Goal: Task Accomplishment & Management: Complete application form

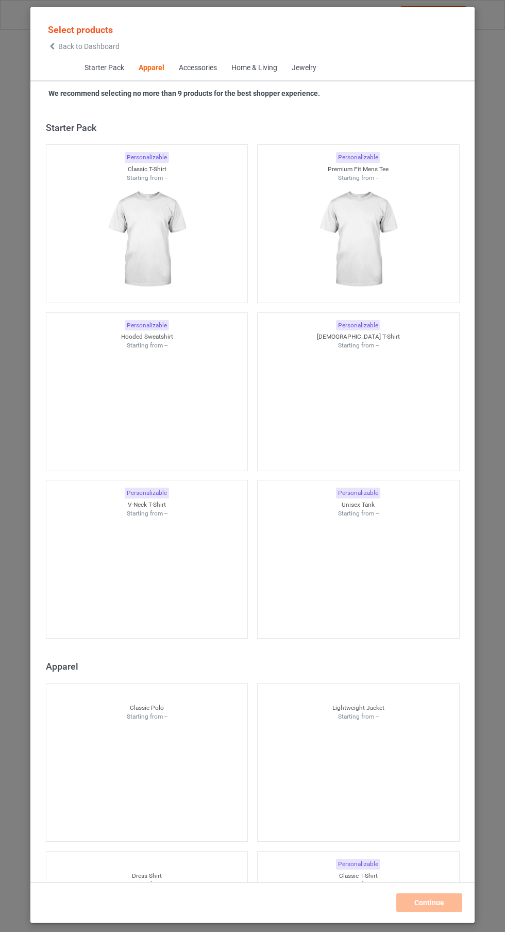
scroll to position [552, 0]
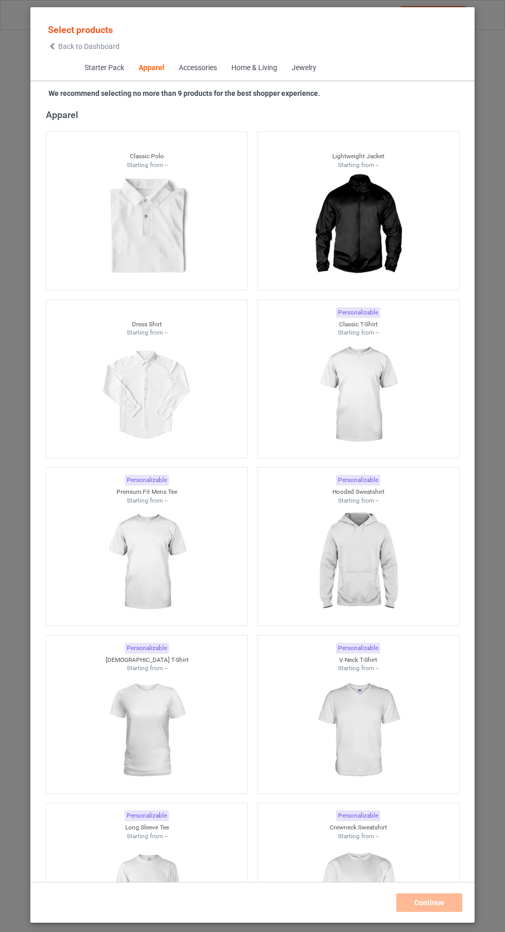
click at [376, 379] on img at bounding box center [358, 395] width 92 height 116
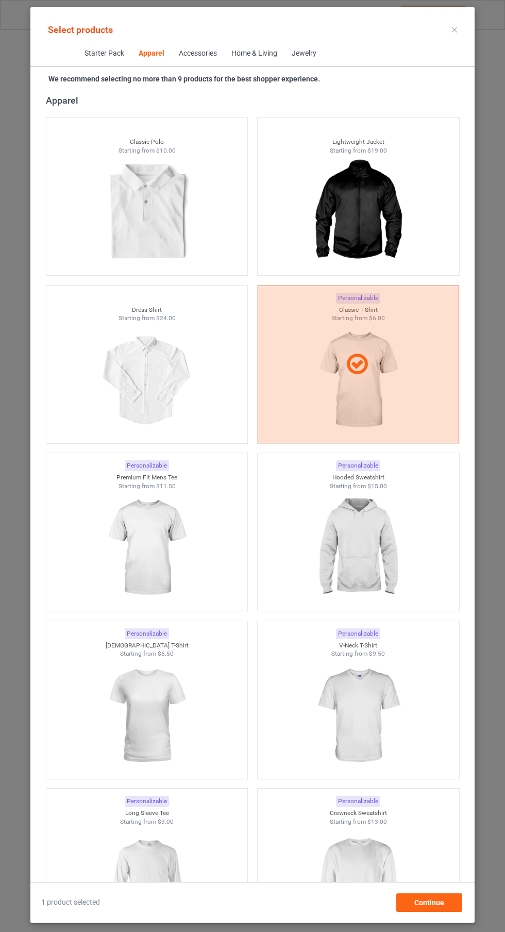
click at [193, 536] on img at bounding box center [147, 548] width 92 height 116
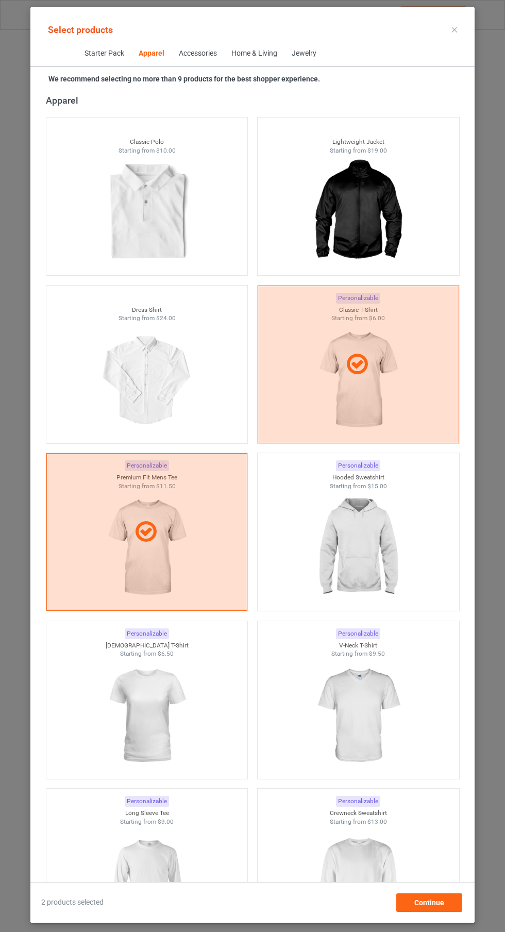
click at [306, 576] on div at bounding box center [359, 548] width 202 height 116
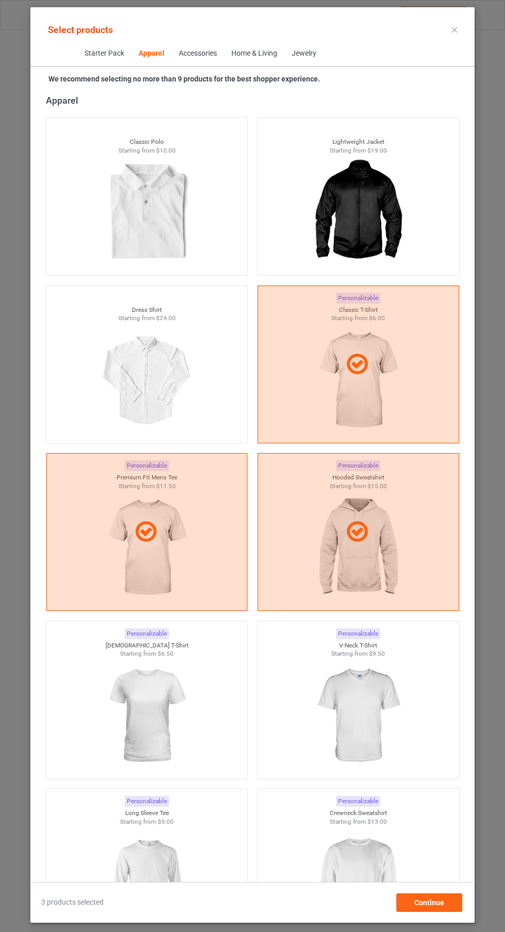
click at [181, 700] on img at bounding box center [147, 717] width 92 height 116
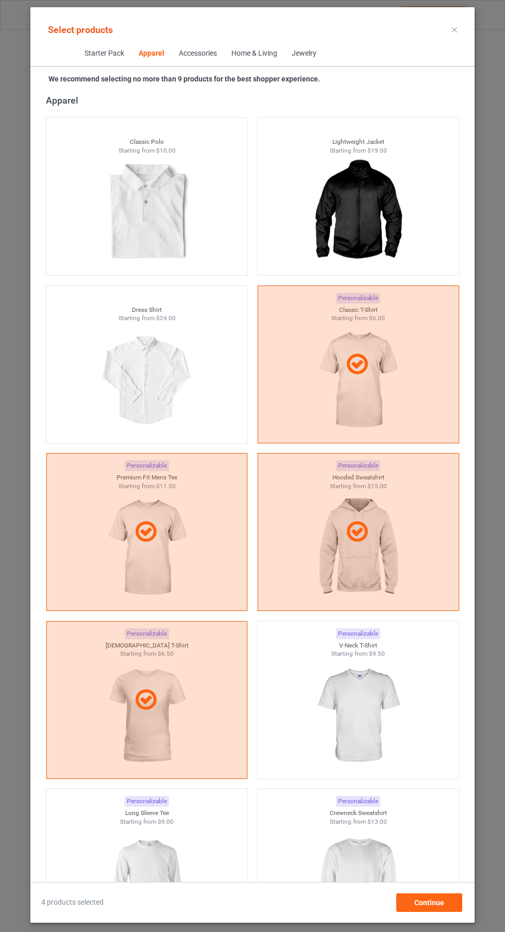
click at [341, 757] on img at bounding box center [358, 717] width 92 height 116
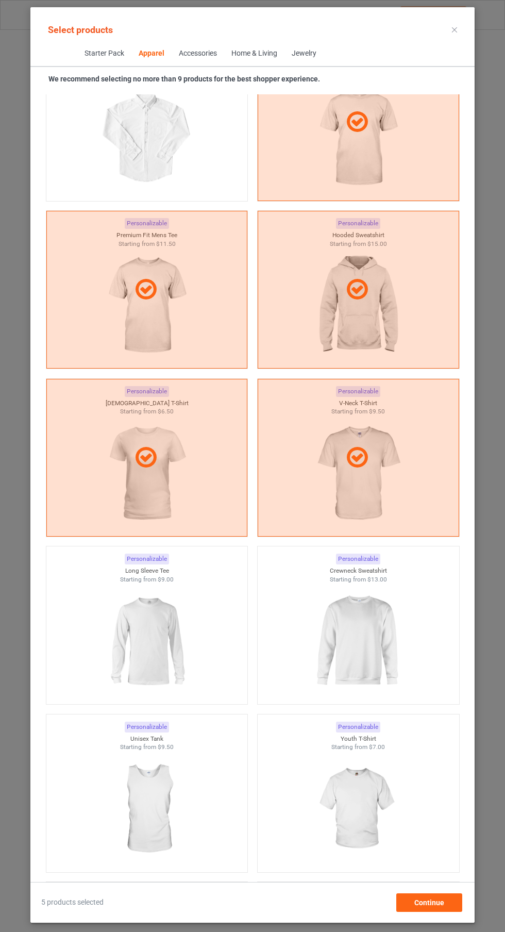
click at [362, 664] on img at bounding box center [358, 642] width 92 height 116
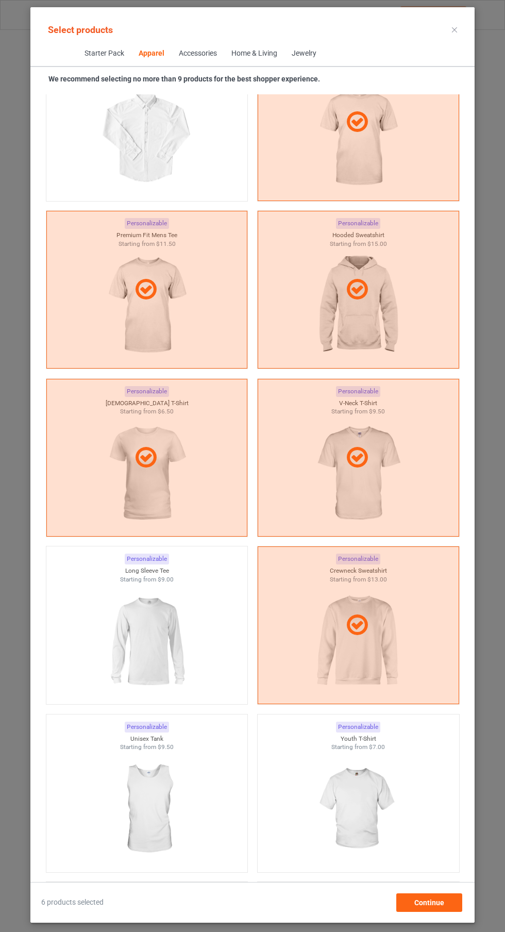
click at [209, 652] on div at bounding box center [147, 642] width 202 height 116
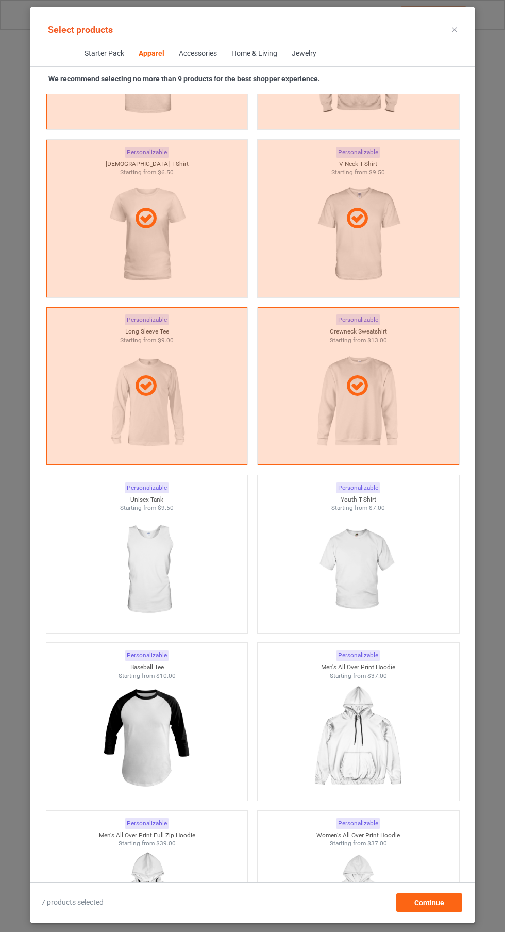
scroll to position [1035, 0]
click at [372, 585] on img at bounding box center [358, 569] width 92 height 116
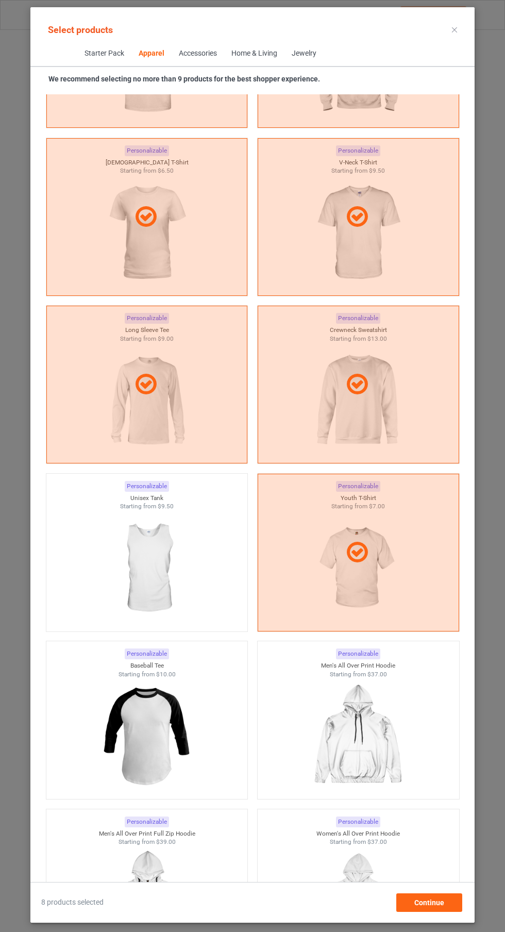
click at [184, 592] on img at bounding box center [147, 569] width 92 height 116
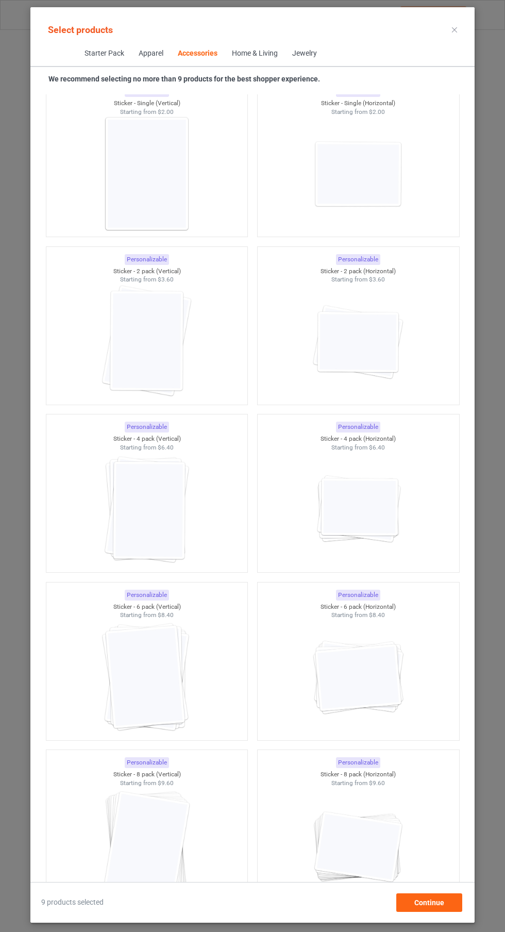
scroll to position [6824, 0]
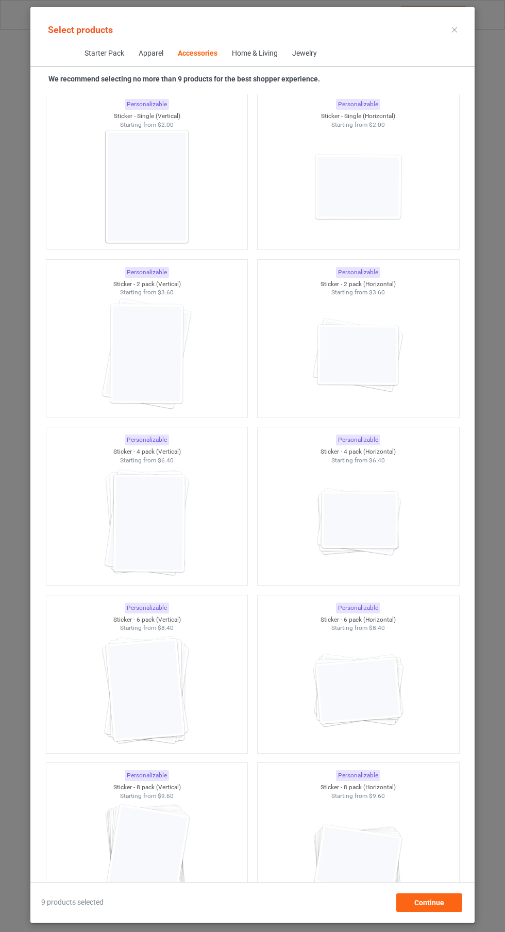
click at [195, 198] on div at bounding box center [147, 187] width 202 height 116
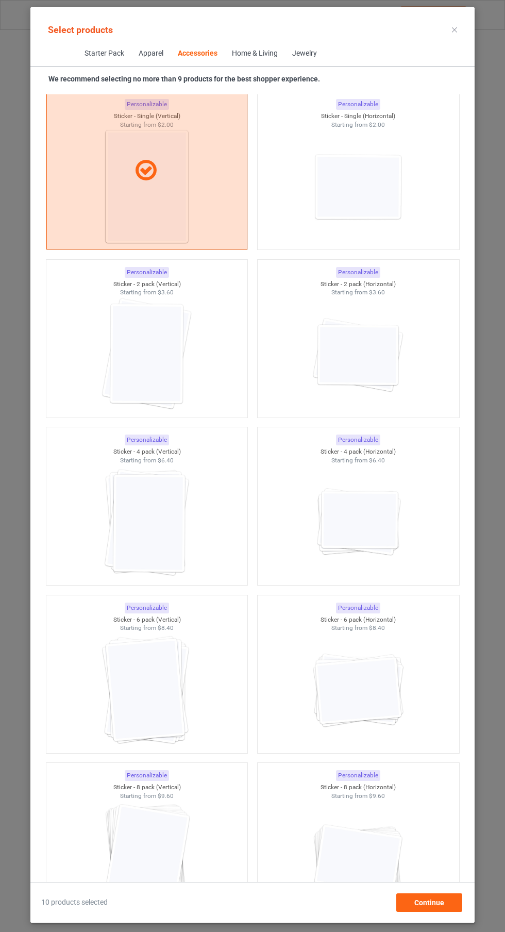
click at [472, 30] on div "Select products" at bounding box center [252, 29] width 445 height 23
click at [455, 29] on icon at bounding box center [454, 29] width 5 height 5
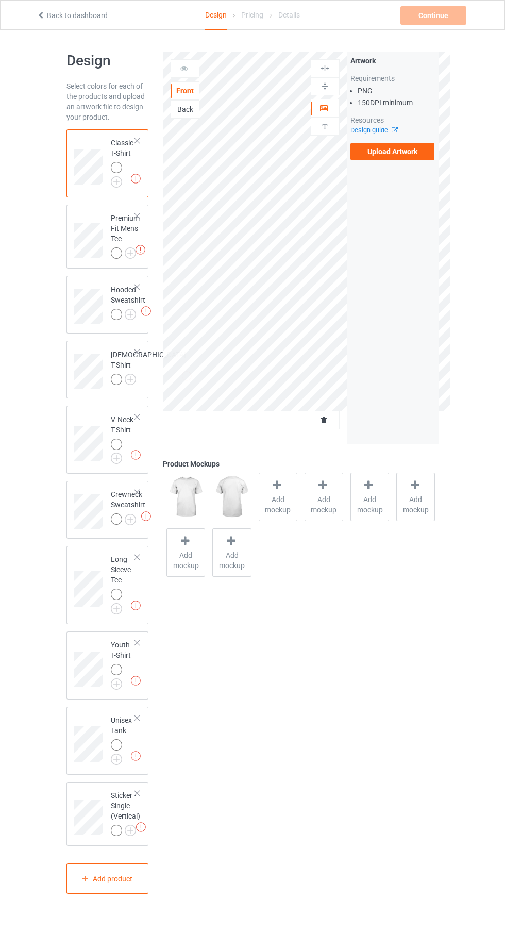
click at [402, 155] on label "Upload Artwork" at bounding box center [393, 152] width 85 height 18
click at [0, 0] on input "Upload Artwork" at bounding box center [0, 0] width 0 height 0
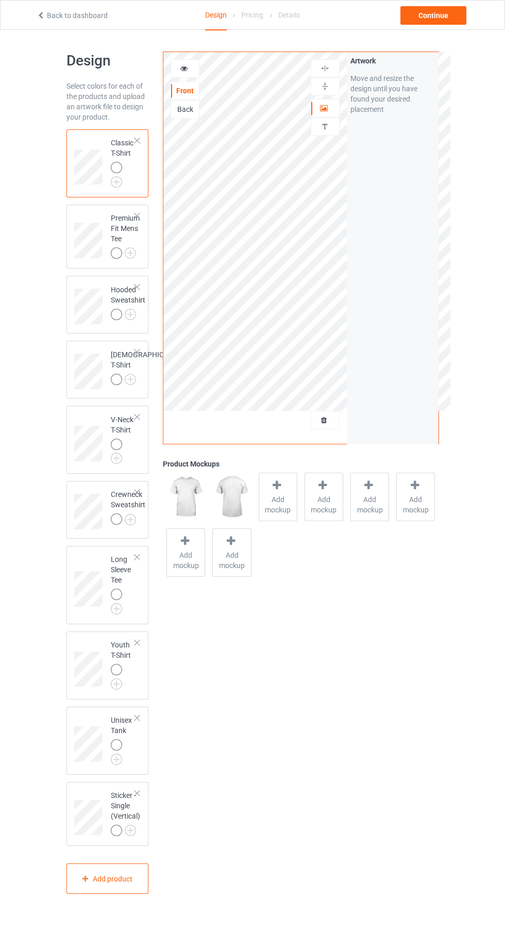
click at [0, 0] on img at bounding box center [0, 0] width 0 height 0
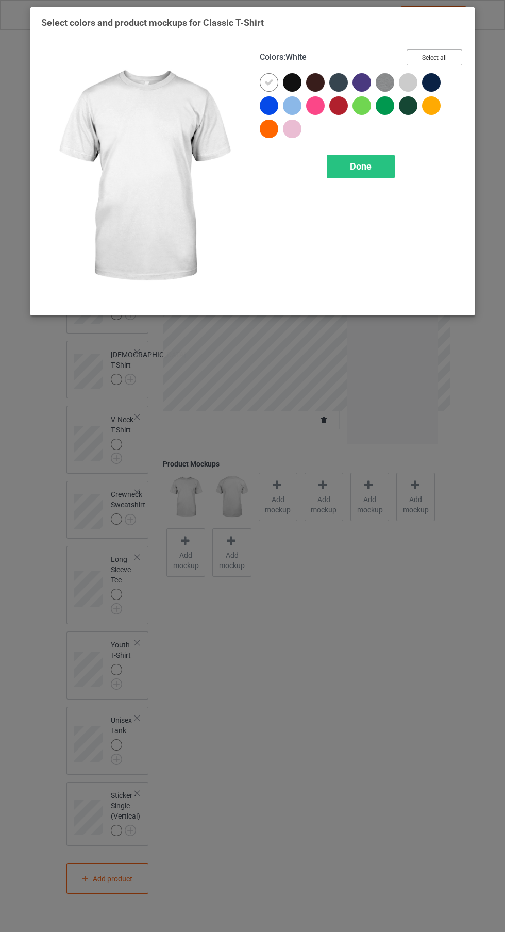
click at [450, 56] on button "Select all" at bounding box center [435, 58] width 56 height 16
click at [374, 173] on div "Done" at bounding box center [361, 167] width 68 height 24
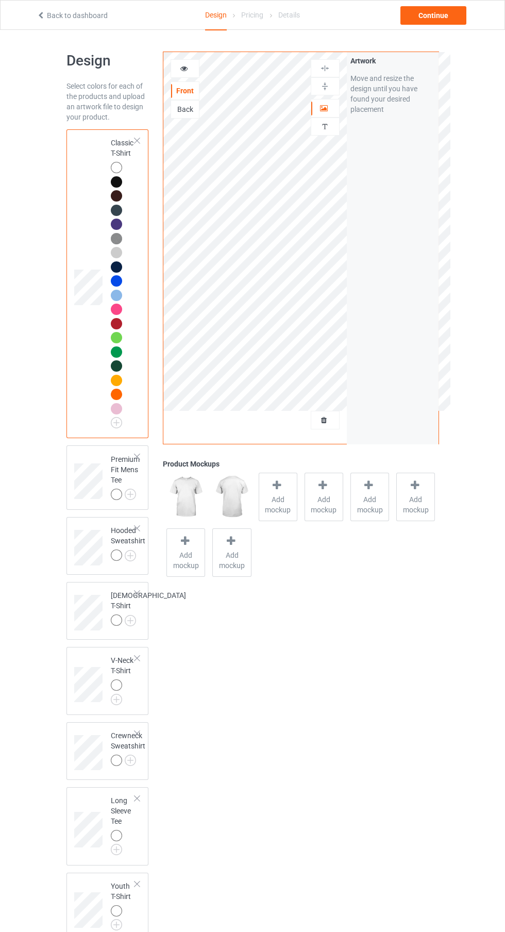
click at [0, 0] on img at bounding box center [0, 0] width 0 height 0
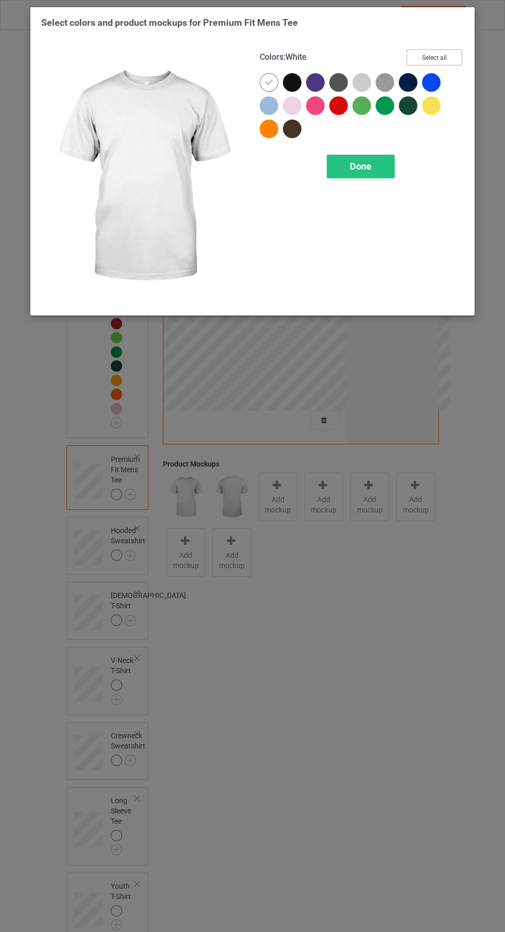
click at [450, 60] on button "Select all" at bounding box center [435, 58] width 56 height 16
click at [385, 174] on div "Done" at bounding box center [361, 167] width 68 height 24
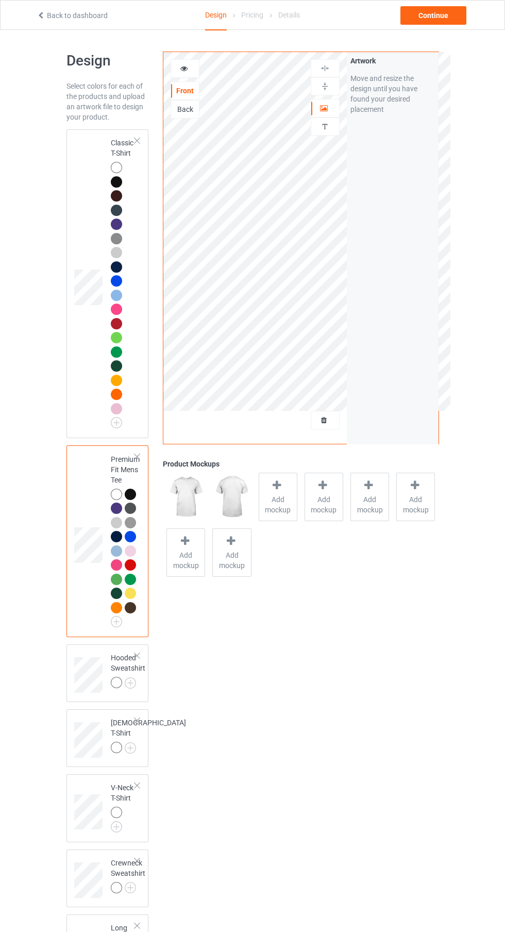
click at [0, 0] on img at bounding box center [0, 0] width 0 height 0
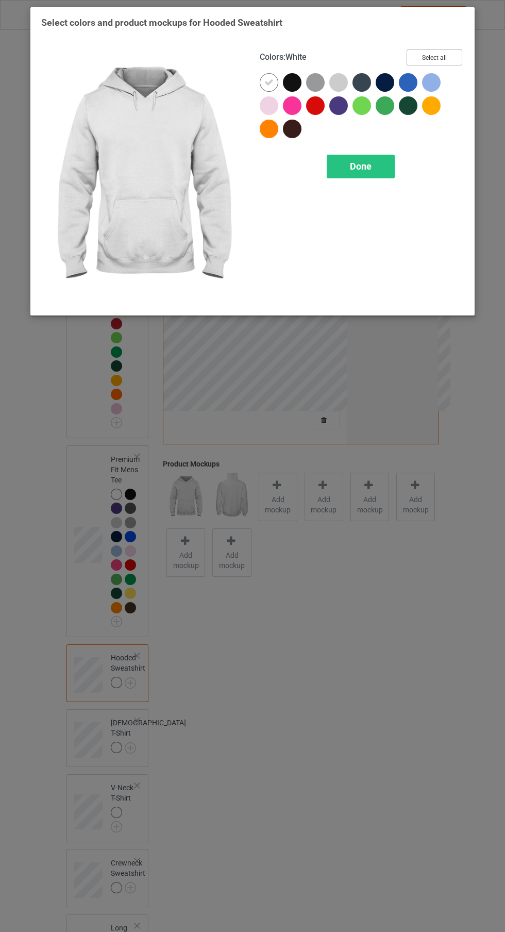
click at [449, 56] on button "Select all" at bounding box center [435, 58] width 56 height 16
click at [375, 173] on div "Done" at bounding box center [361, 167] width 68 height 24
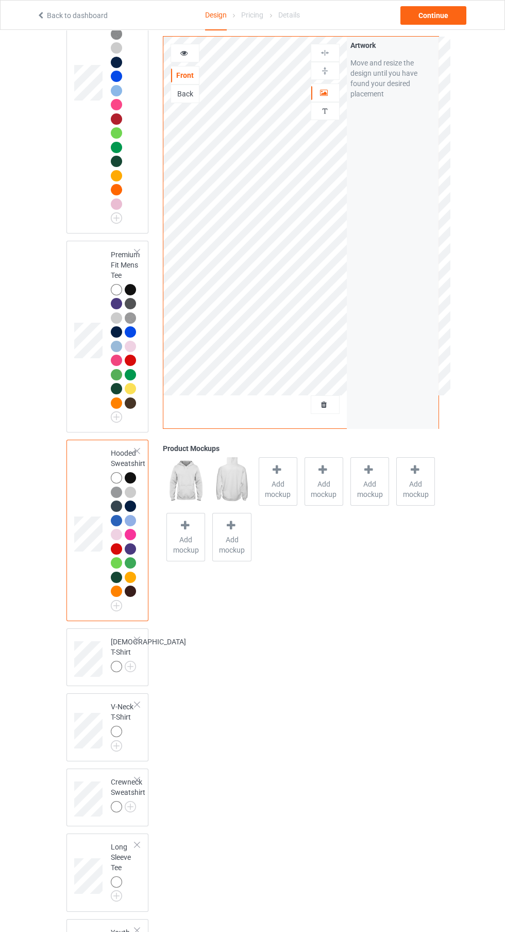
scroll to position [213, 0]
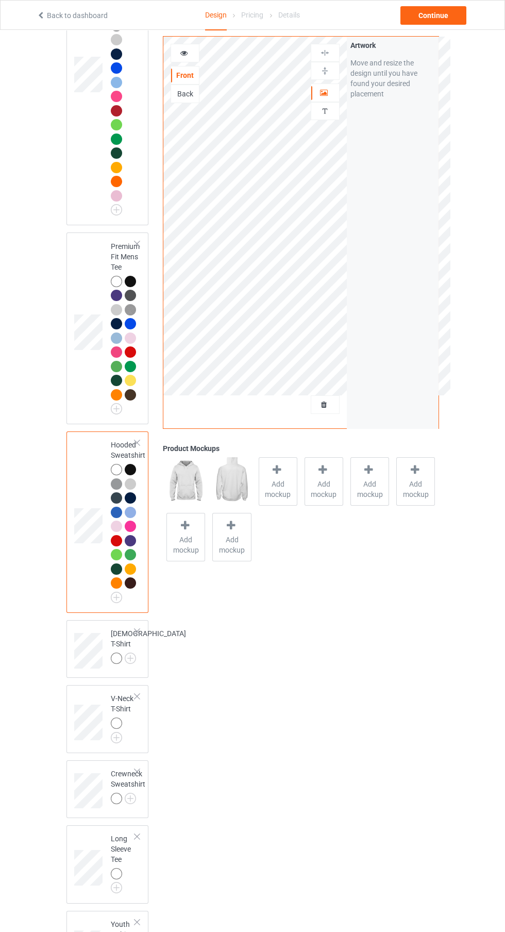
click at [0, 0] on img at bounding box center [0, 0] width 0 height 0
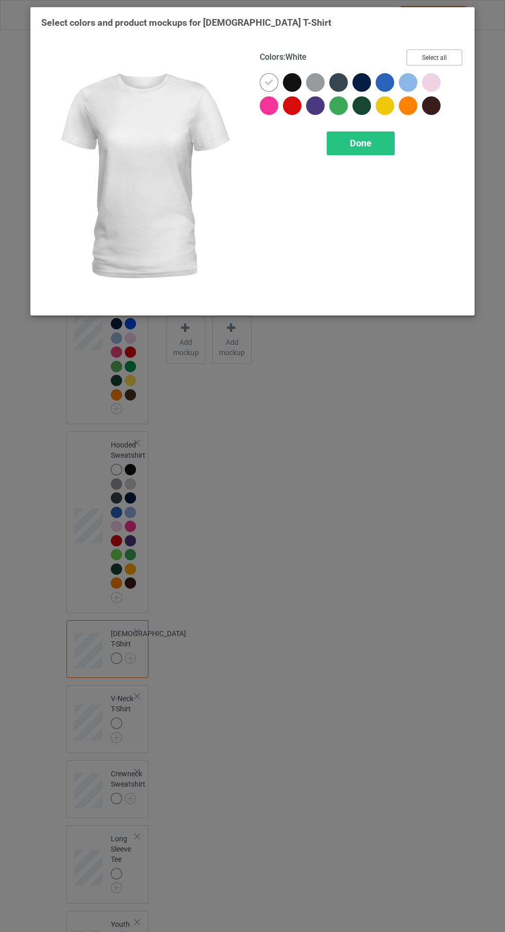
click at [456, 57] on button "Select all" at bounding box center [435, 58] width 56 height 16
click at [390, 153] on div "Done" at bounding box center [361, 144] width 68 height 24
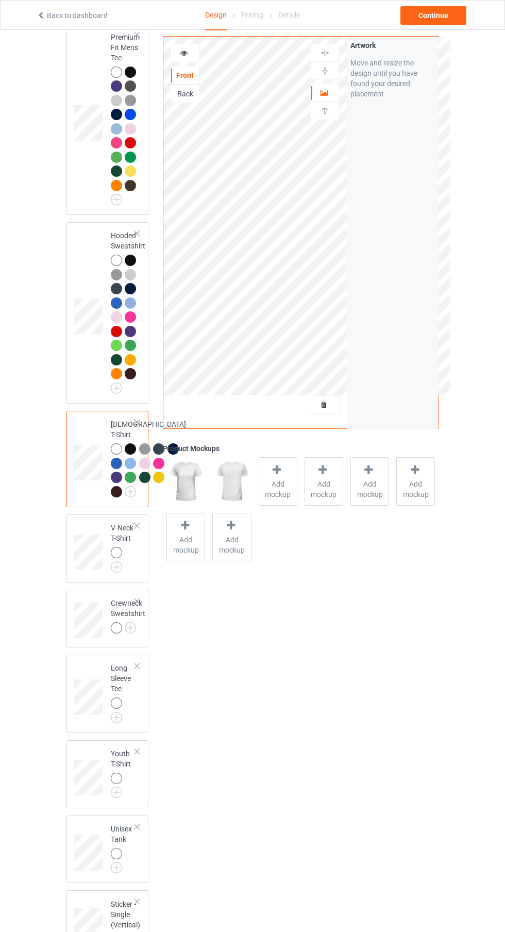
scroll to position [433, 0]
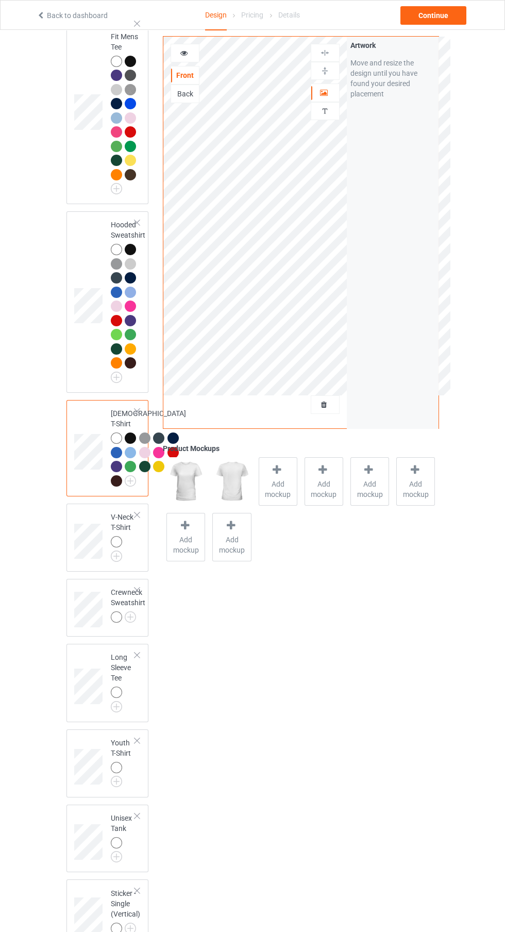
click at [0, 0] on img at bounding box center [0, 0] width 0 height 0
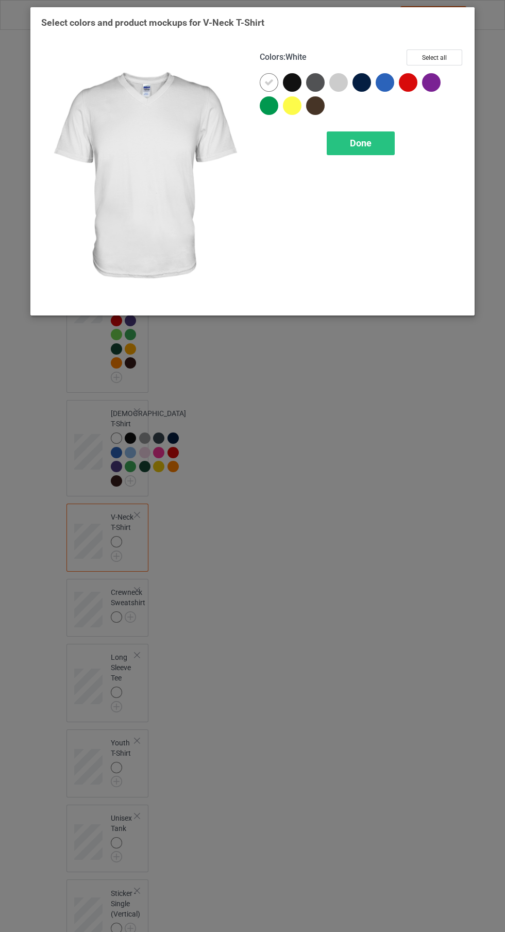
click at [456, 59] on button "Select all" at bounding box center [435, 58] width 56 height 16
click at [385, 143] on div "Done" at bounding box center [361, 144] width 68 height 24
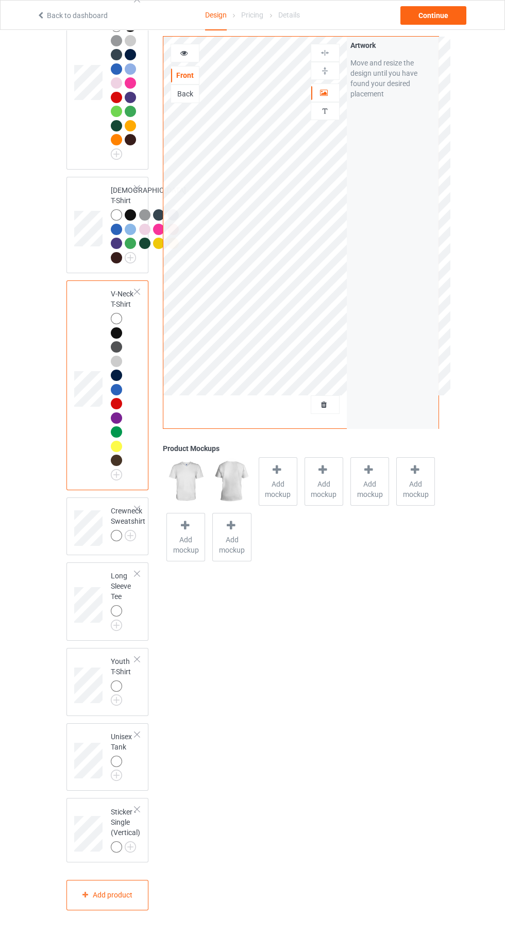
scroll to position [743, 0]
click at [0, 0] on img at bounding box center [0, 0] width 0 height 0
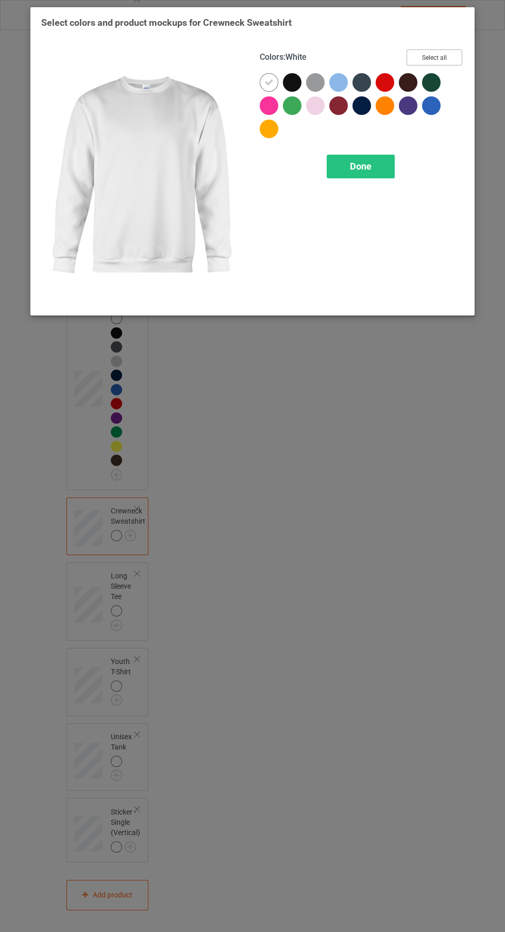
click at [445, 58] on button "Select all" at bounding box center [435, 58] width 56 height 16
click at [364, 172] on div "Done" at bounding box center [361, 167] width 68 height 24
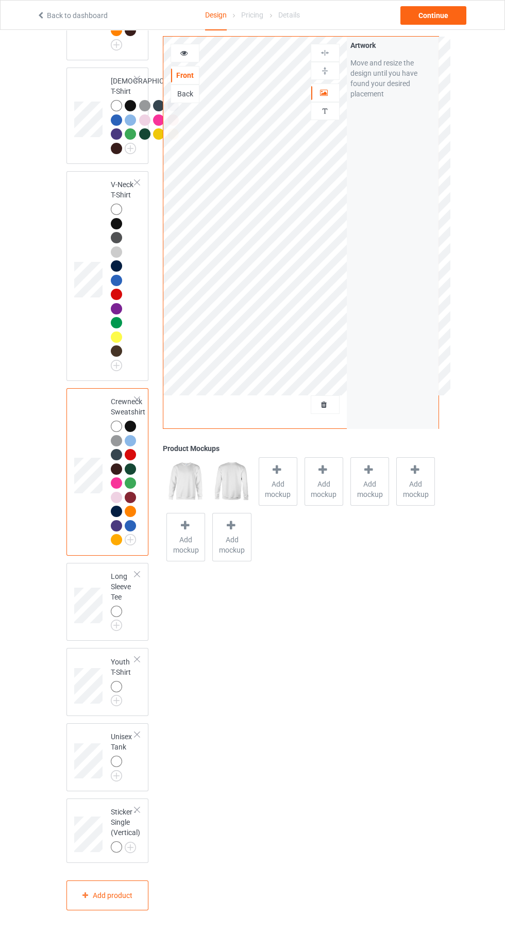
scroll to position [875, 0]
click at [0, 0] on img at bounding box center [0, 0] width 0 height 0
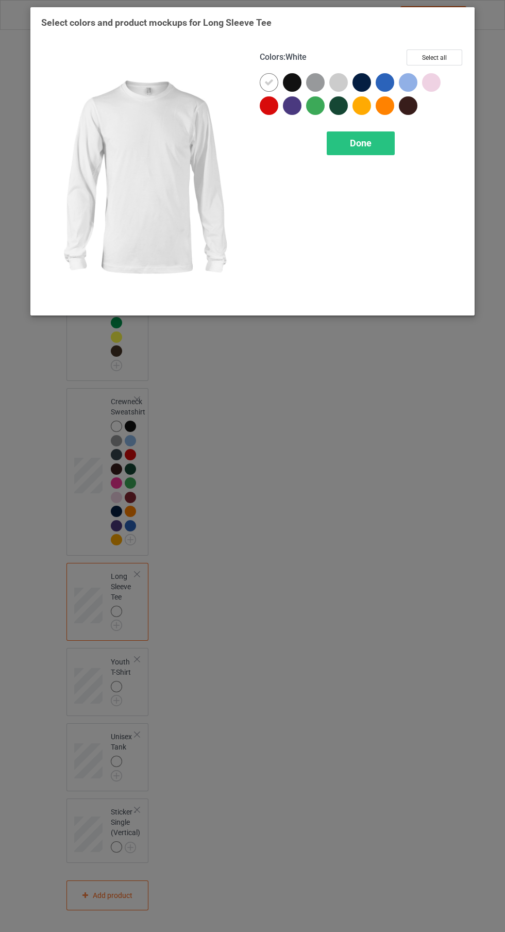
click at [450, 52] on button "Select all" at bounding box center [435, 58] width 56 height 16
click at [376, 150] on div "Done" at bounding box center [361, 144] width 68 height 24
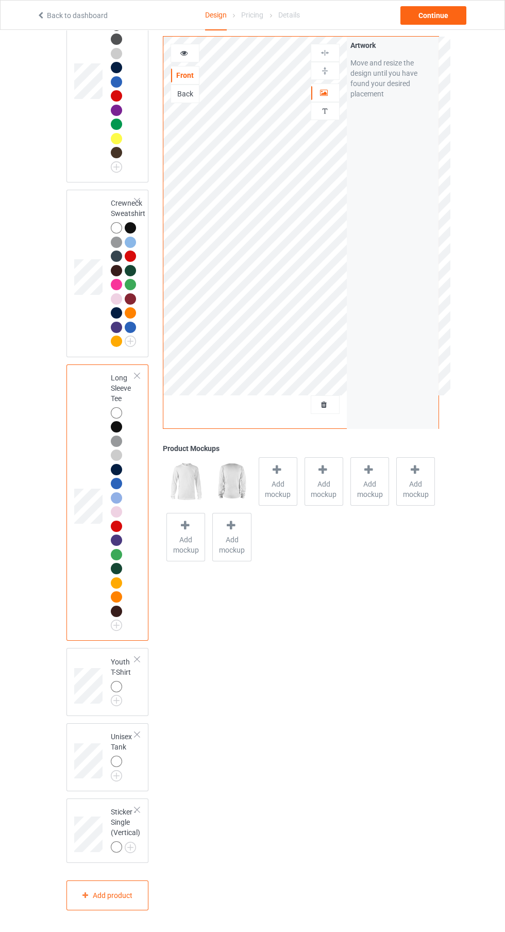
scroll to position [1074, 0]
click at [0, 0] on img at bounding box center [0, 0] width 0 height 0
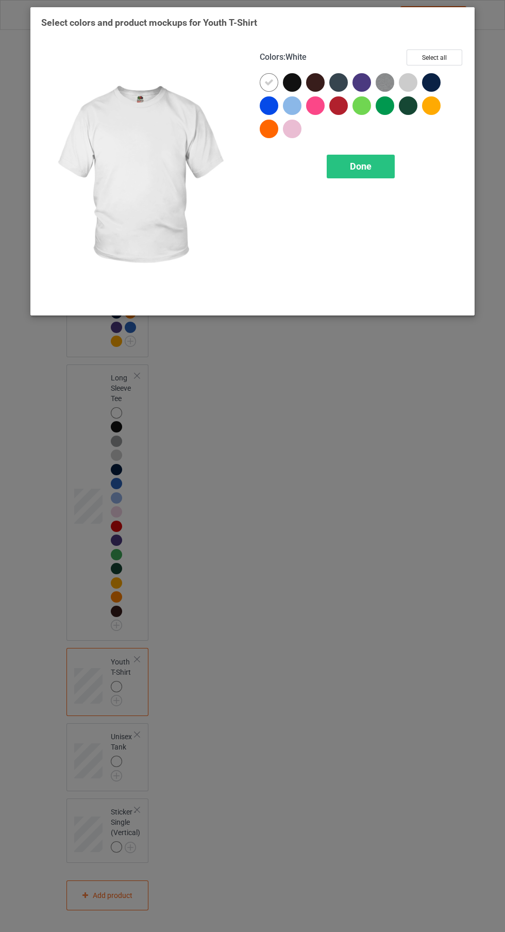
click at [453, 56] on button "Select all" at bounding box center [435, 58] width 56 height 16
click at [386, 162] on div "Done" at bounding box center [361, 167] width 68 height 24
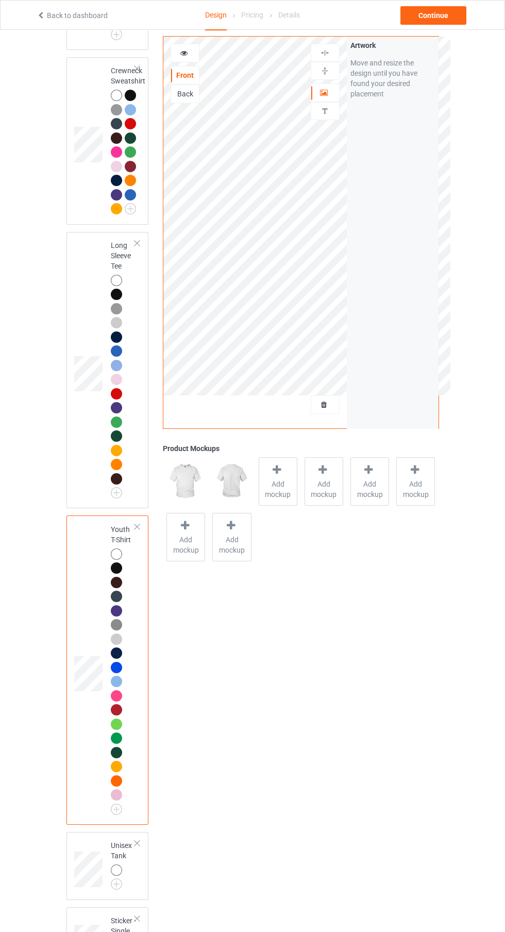
scroll to position [1315, 0]
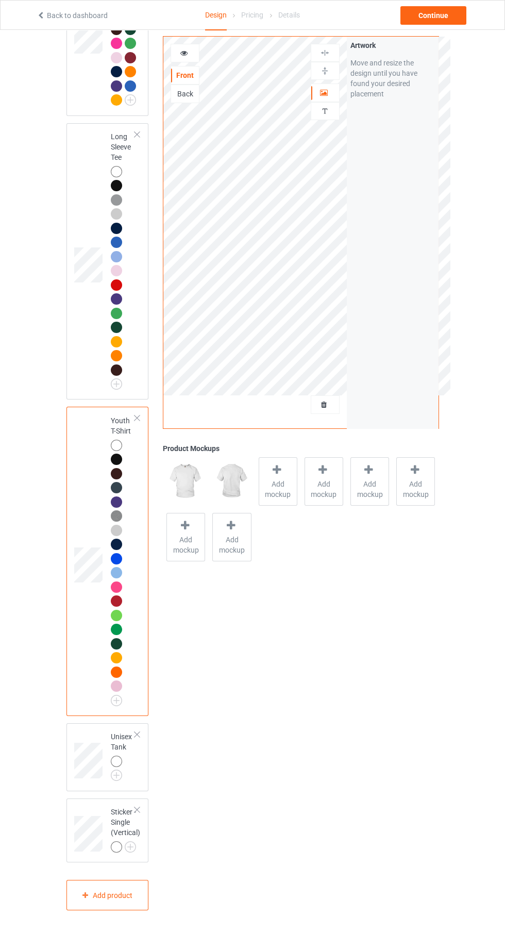
click at [0, 0] on img at bounding box center [0, 0] width 0 height 0
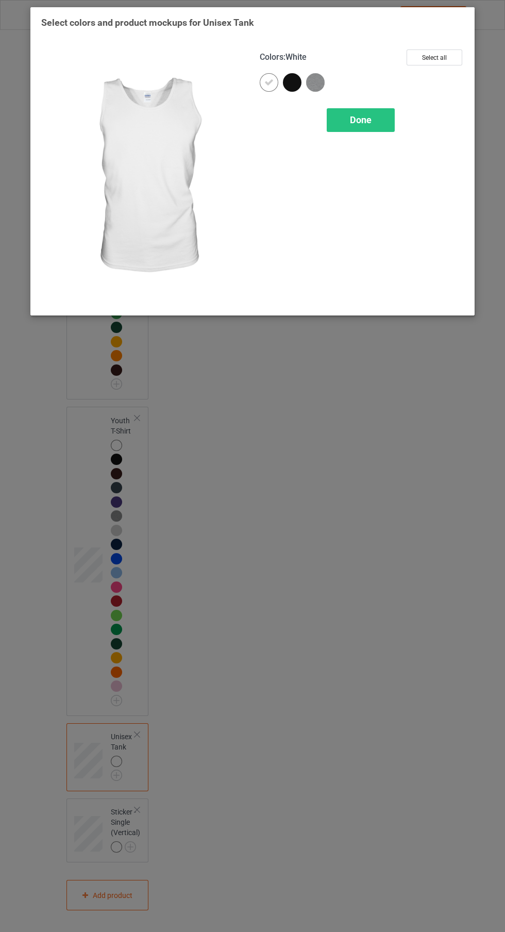
click at [461, 61] on button "Select all" at bounding box center [435, 58] width 56 height 16
click at [379, 127] on div "Done" at bounding box center [361, 120] width 68 height 24
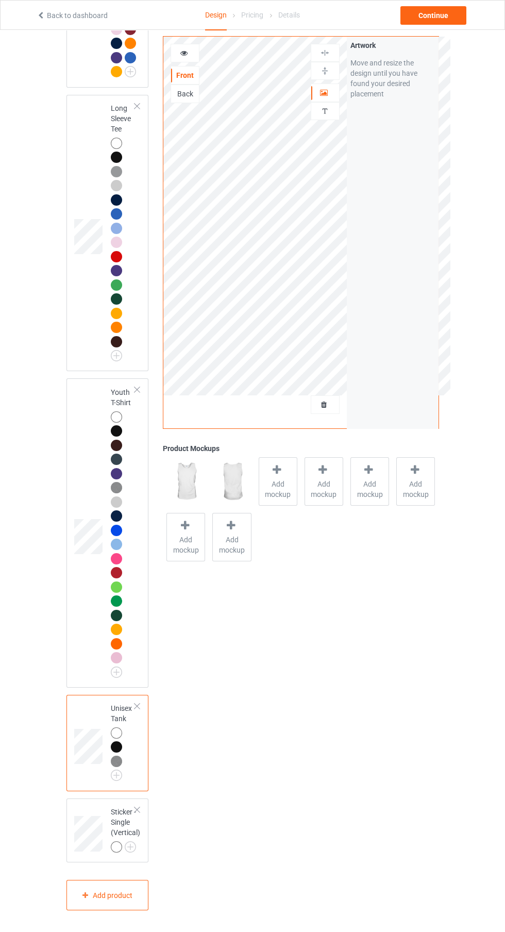
scroll to position [1343, 0]
click at [0, 0] on img at bounding box center [0, 0] width 0 height 0
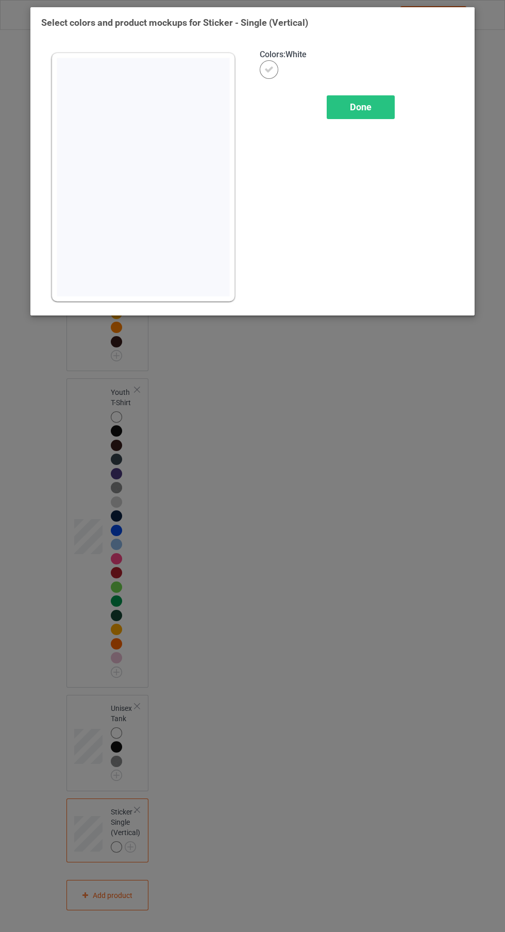
click at [373, 111] on div "Done" at bounding box center [361, 107] width 68 height 24
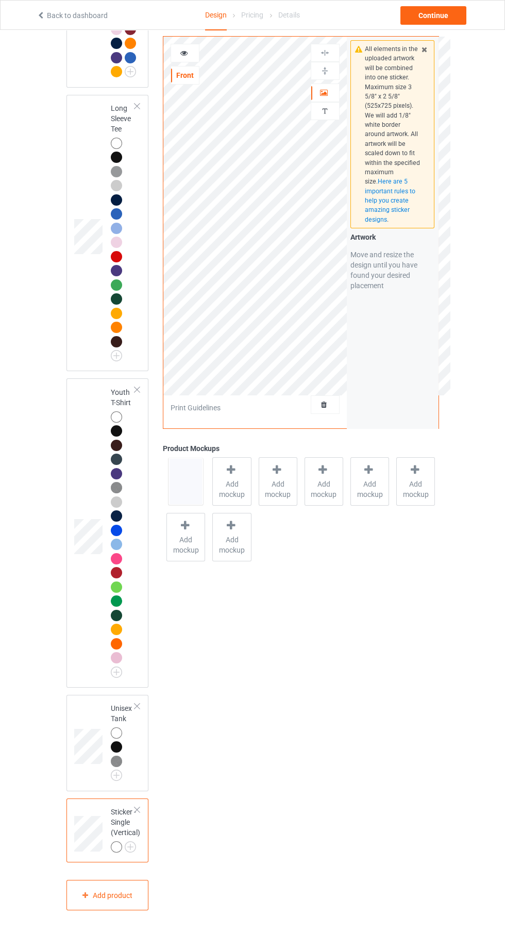
click at [116, 853] on div at bounding box center [116, 847] width 11 height 11
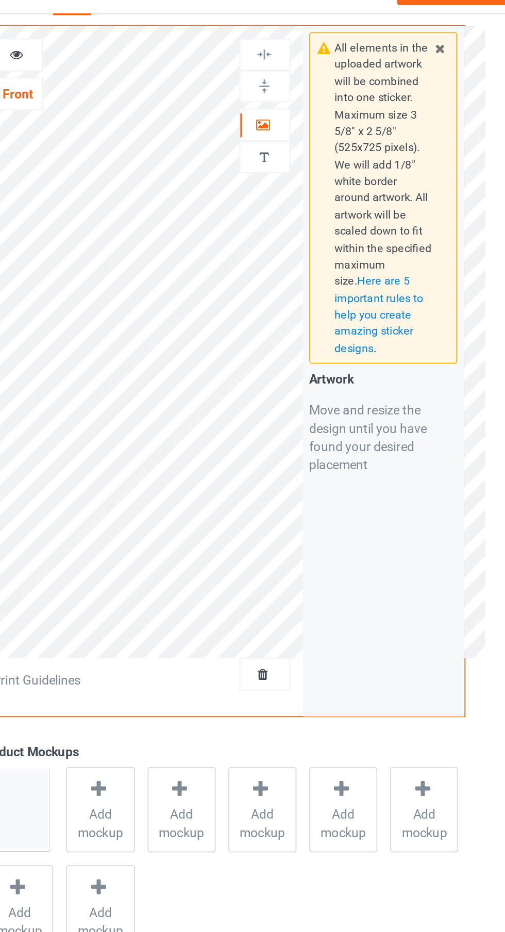
scroll to position [1343, 0]
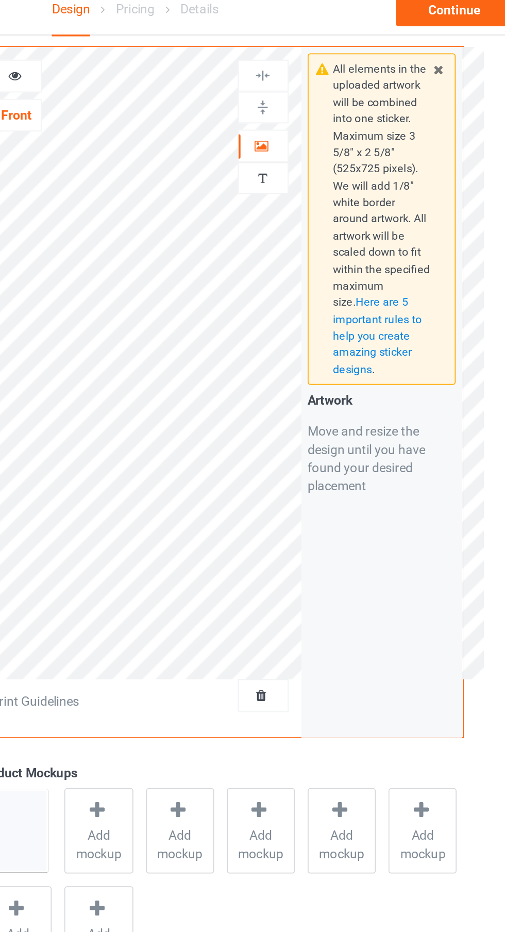
click at [327, 93] on icon at bounding box center [324, 91] width 9 height 7
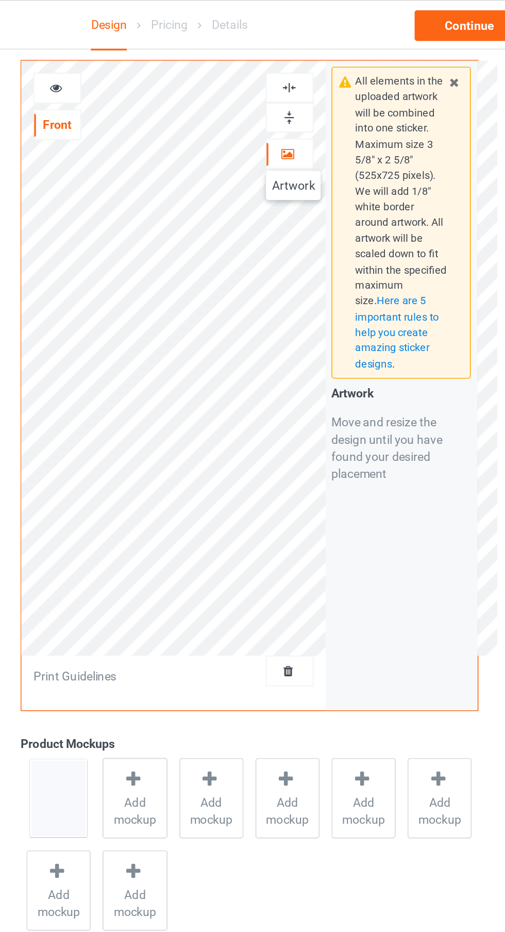
scroll to position [1333, 0]
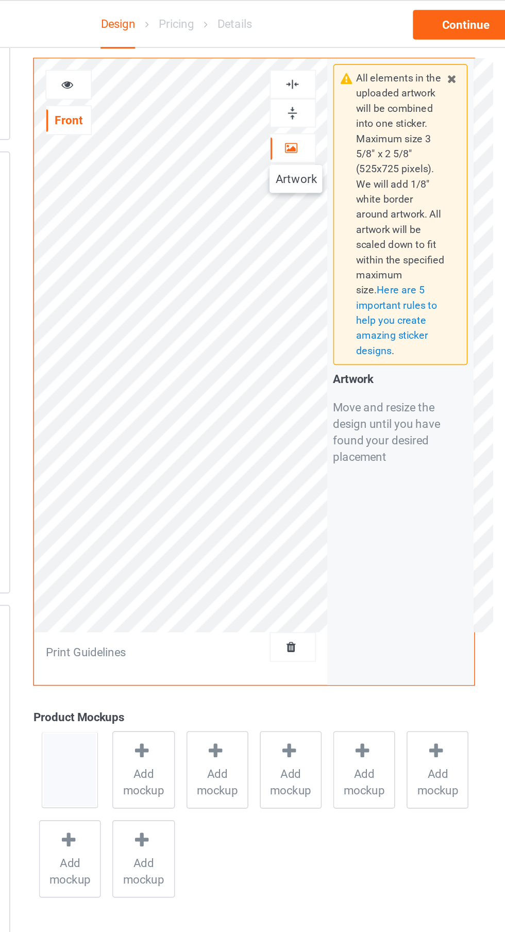
click at [336, 76] on div at bounding box center [325, 71] width 29 height 18
click at [327, 73] on img at bounding box center [325, 71] width 10 height 10
click at [330, 57] on img at bounding box center [325, 53] width 10 height 10
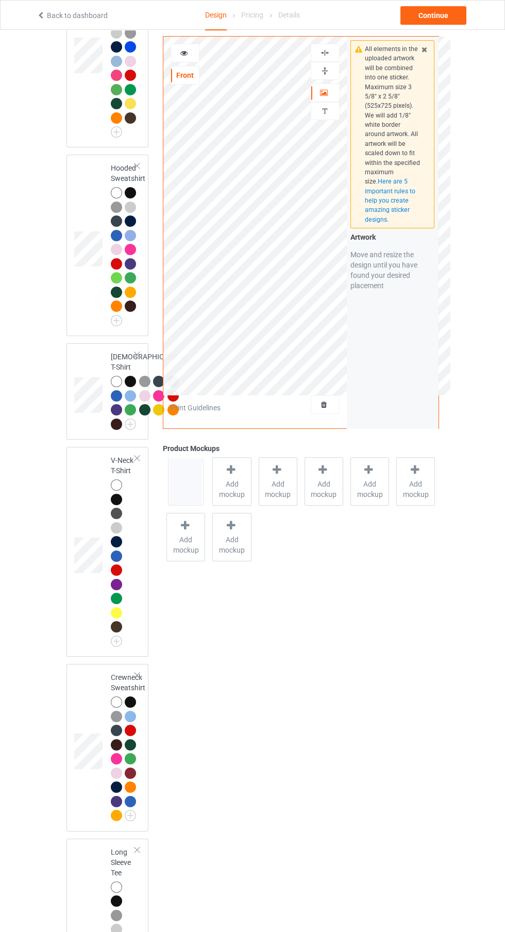
scroll to position [0, 0]
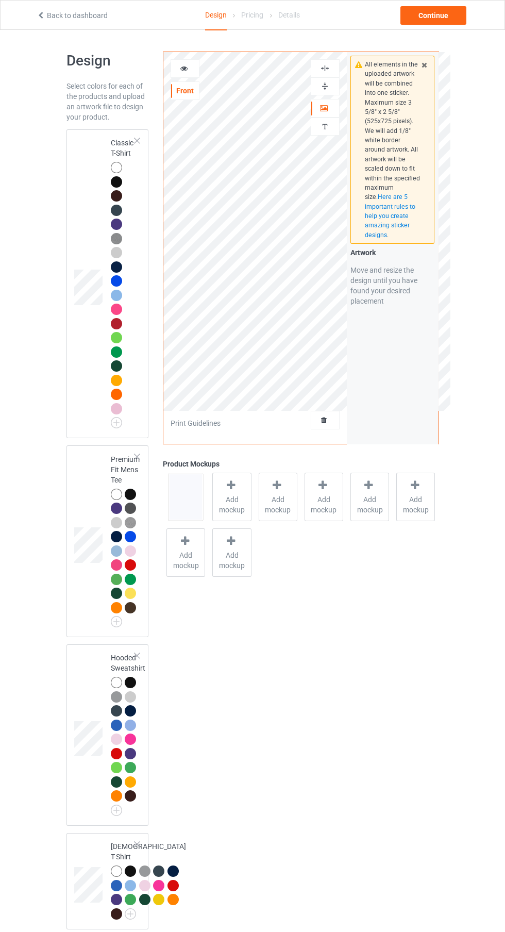
click at [119, 198] on div at bounding box center [116, 195] width 11 height 11
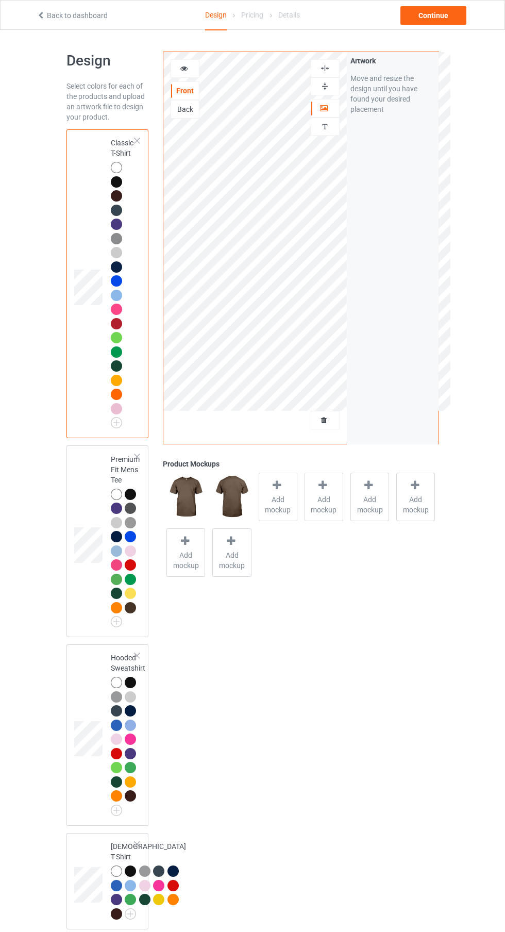
click at [263, 505] on span "Add mockup" at bounding box center [278, 505] width 38 height 21
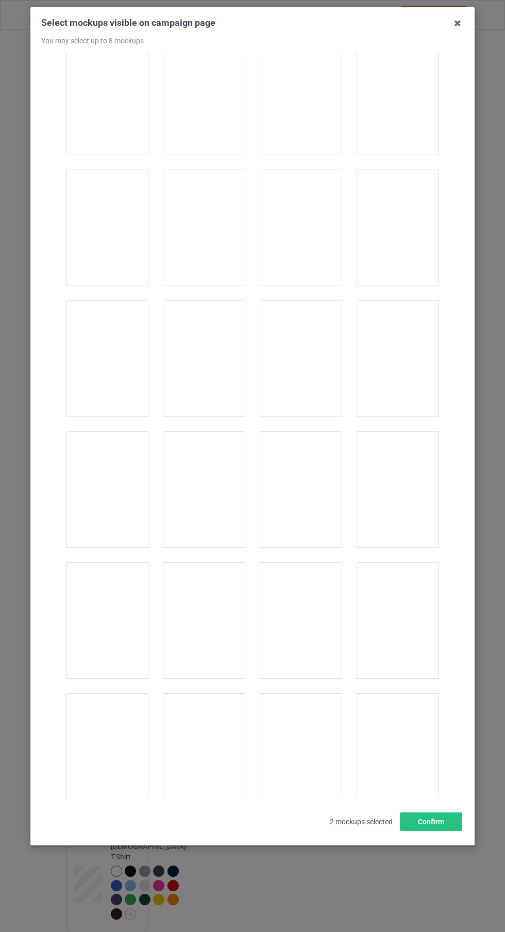
scroll to position [3825, 0]
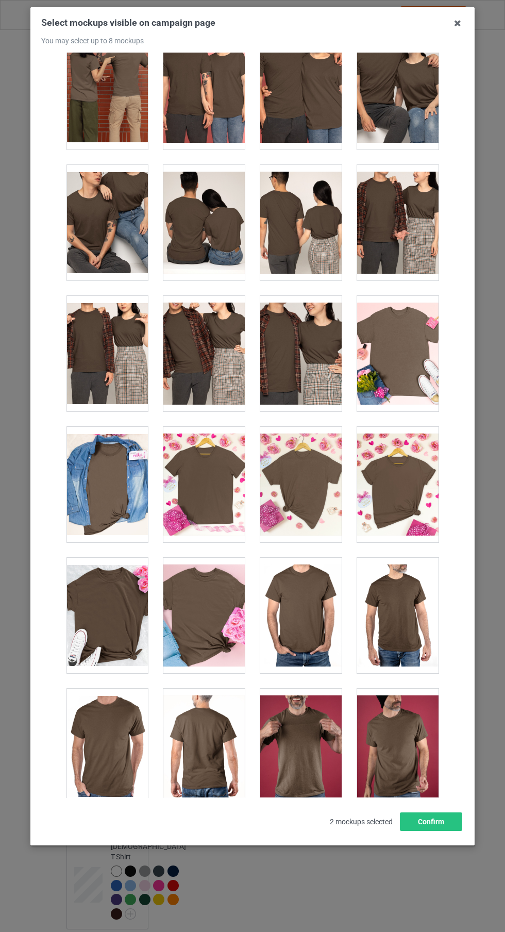
click at [204, 517] on div at bounding box center [203, 485] width 81 height 116
click at [208, 645] on div at bounding box center [203, 616] width 81 height 116
click at [314, 632] on div at bounding box center [300, 616] width 81 height 116
click at [423, 506] on div at bounding box center [397, 485] width 81 height 116
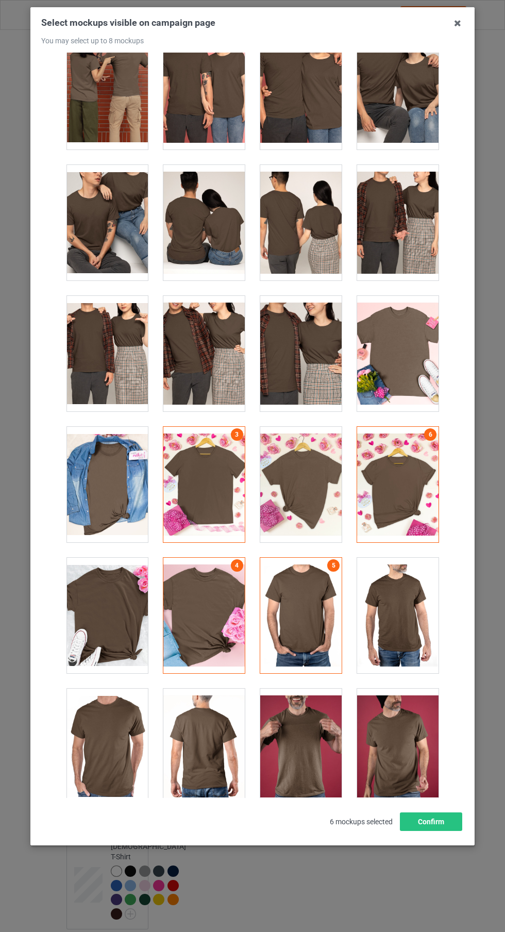
click at [462, 23] on icon at bounding box center [458, 23] width 17 height 17
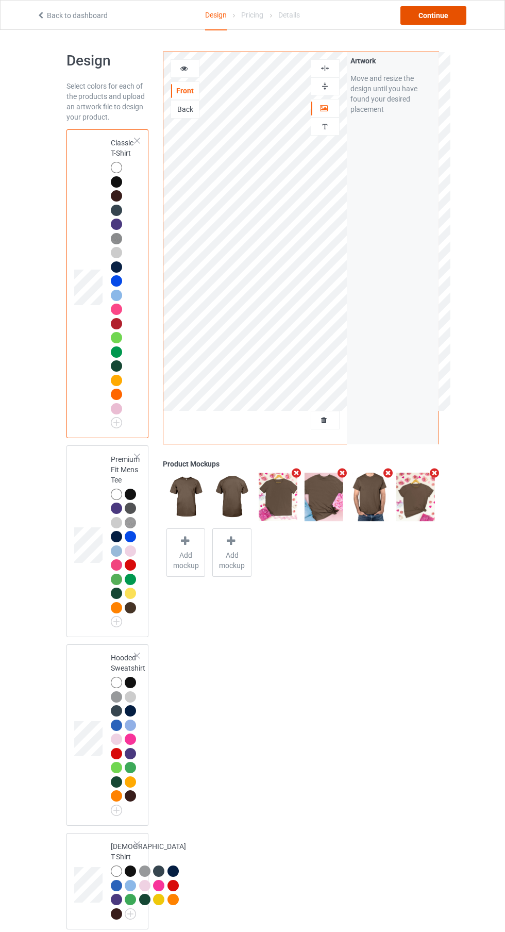
click at [453, 19] on div "Continue" at bounding box center [434, 15] width 66 height 19
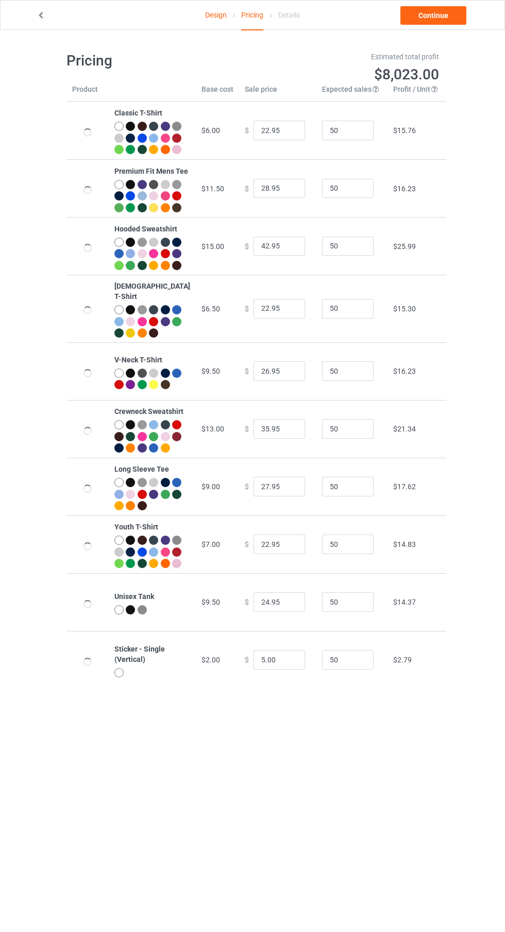
click at [448, 21] on link "Continue" at bounding box center [434, 15] width 66 height 19
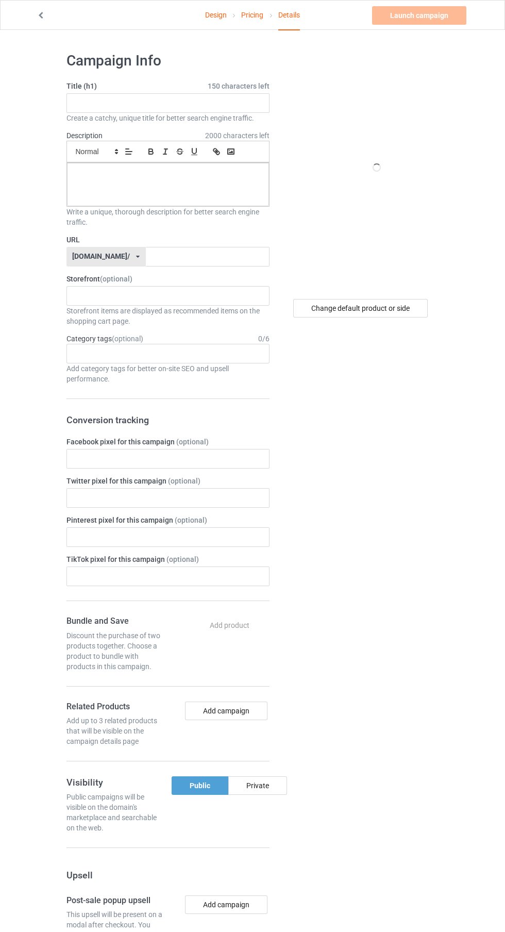
click at [219, 279] on label "Storefront (optional)" at bounding box center [168, 279] width 203 height 10
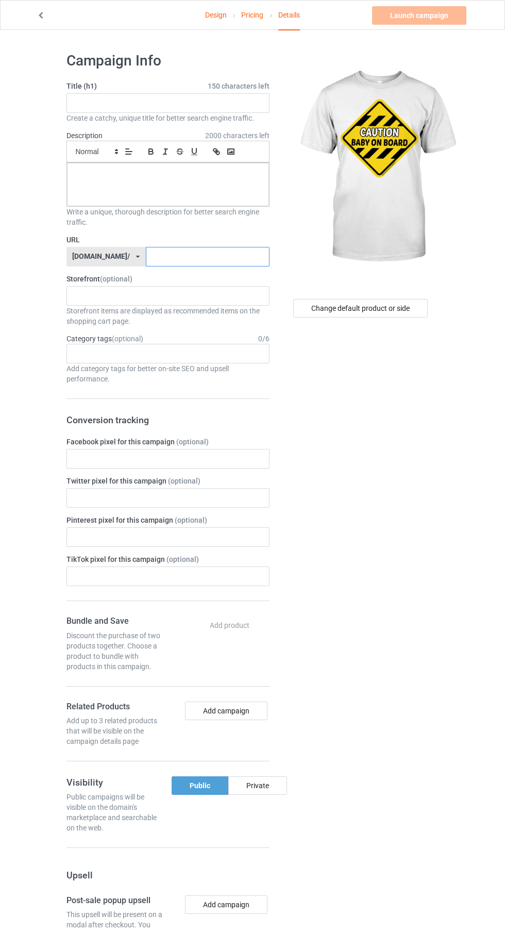
click at [211, 260] on input "text" at bounding box center [208, 257] width 124 height 20
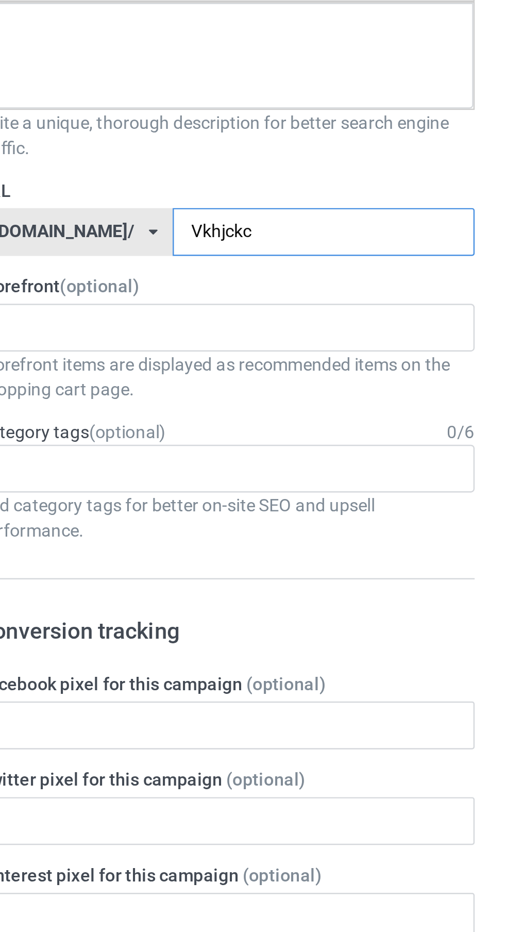
type input "Vkhjckc"
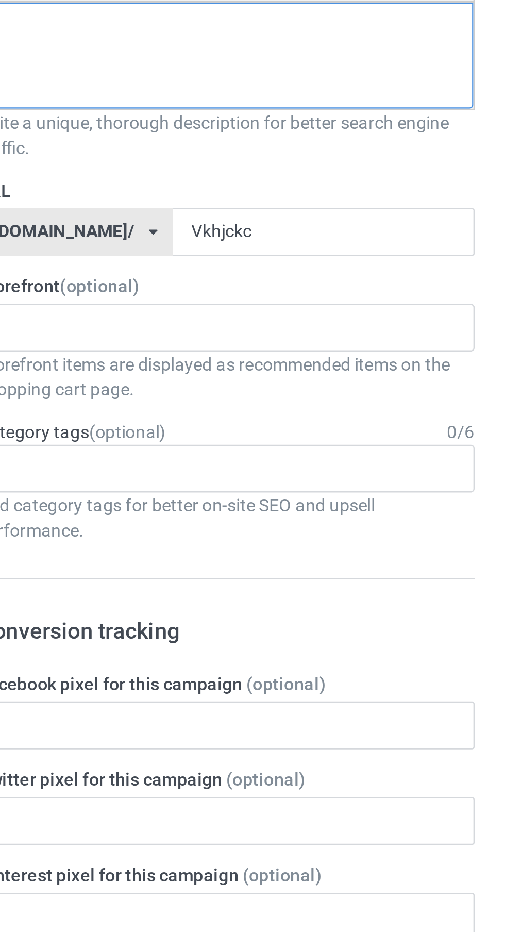
click at [181, 190] on div at bounding box center [168, 184] width 202 height 43
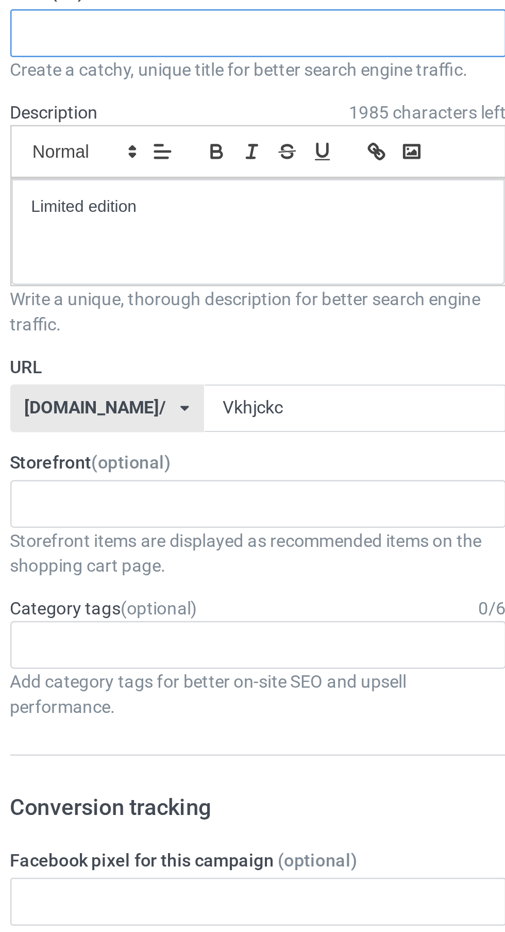
click at [151, 107] on input "text" at bounding box center [168, 103] width 203 height 20
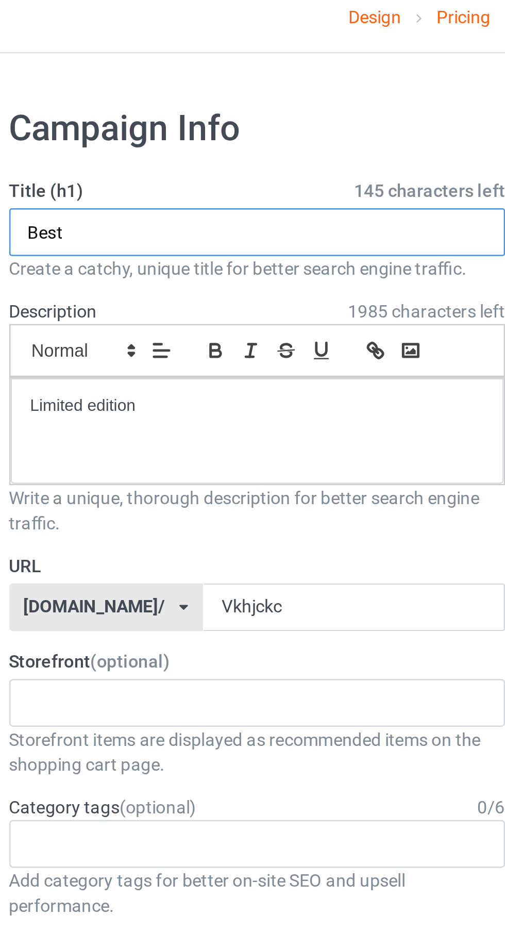
paste input "The best-selling shirt in the last 3 hours. Only a few left."
type input "The best-selling shirt in the last 3 hours. Only a few left."
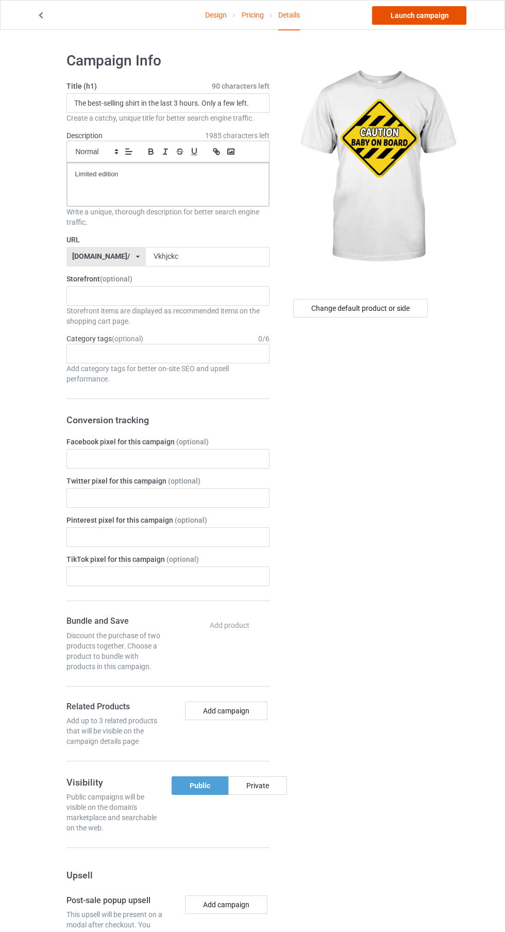
click at [447, 19] on link "Launch campaign" at bounding box center [419, 15] width 94 height 19
